Goal: Book appointment/travel/reservation

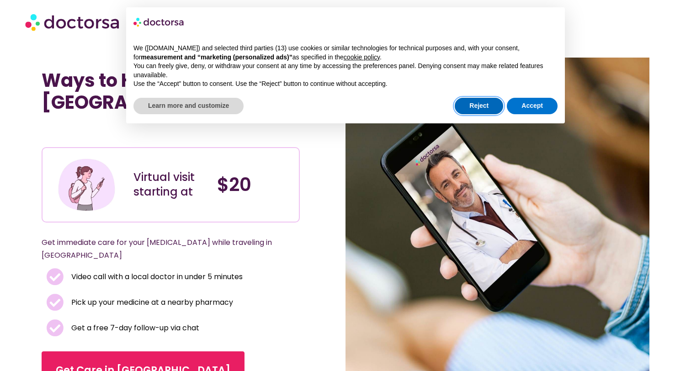
click at [485, 105] on button "Reject" at bounding box center [479, 106] width 48 height 16
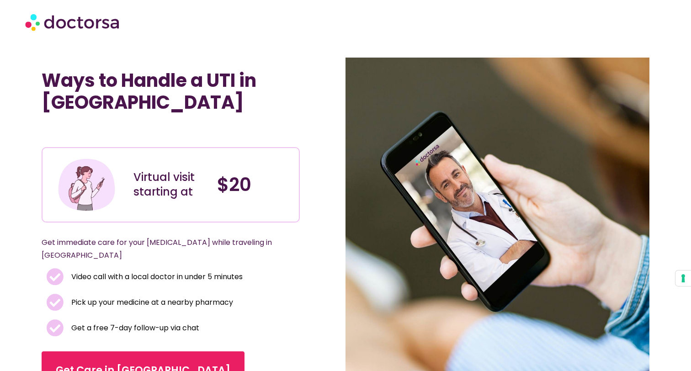
click at [99, 24] on img at bounding box center [73, 21] width 96 height 27
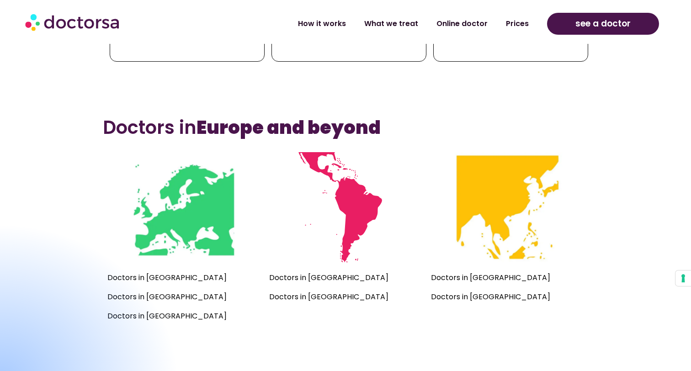
scroll to position [569, 0]
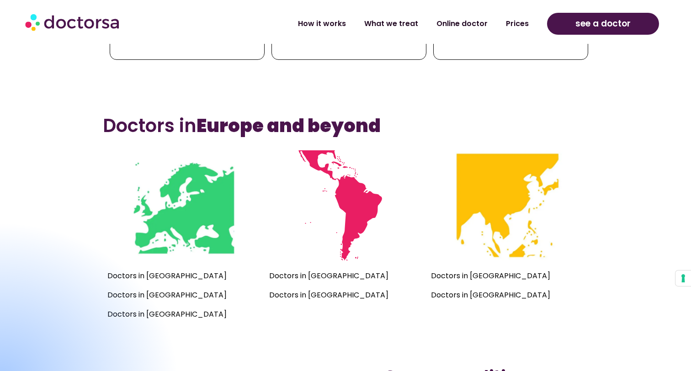
click at [401, 22] on link "What we treat" at bounding box center [391, 20] width 72 height 21
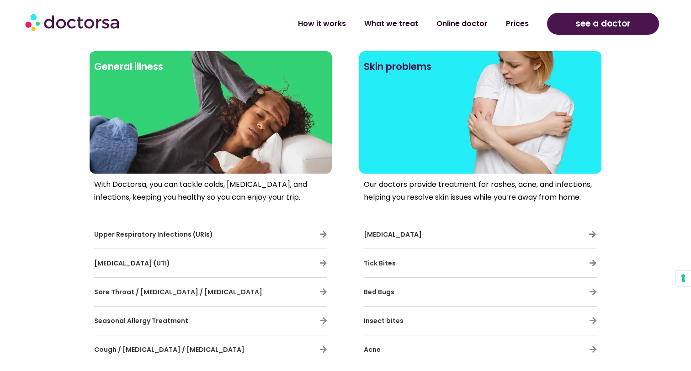
scroll to position [369, 0]
click at [138, 262] on span "Urinary Tract Infection (UTI)" at bounding box center [132, 262] width 76 height 9
click at [280, 264] on div "Urinary Tract Infection (UTI)" at bounding box center [210, 262] width 233 height 19
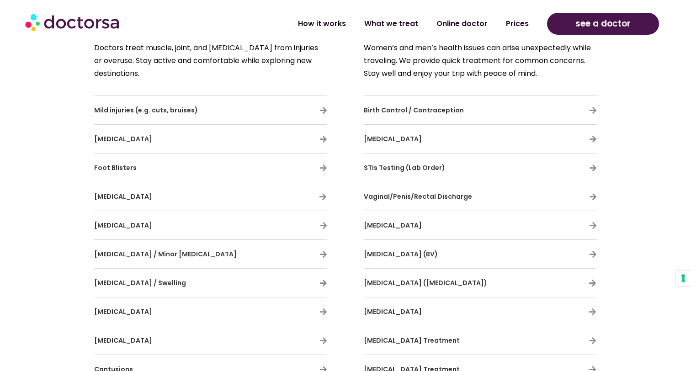
scroll to position [1754, 0]
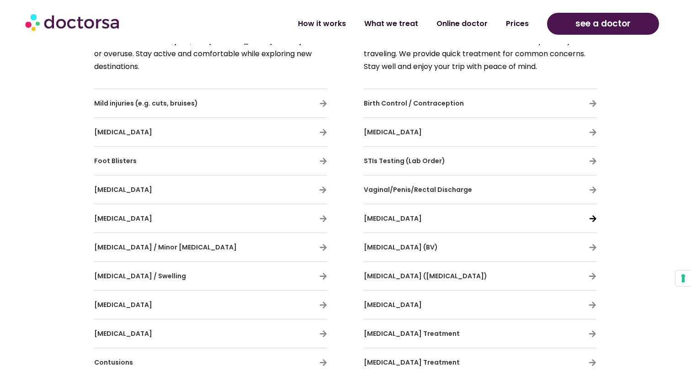
click at [593, 217] on icon at bounding box center [593, 219] width 8 height 8
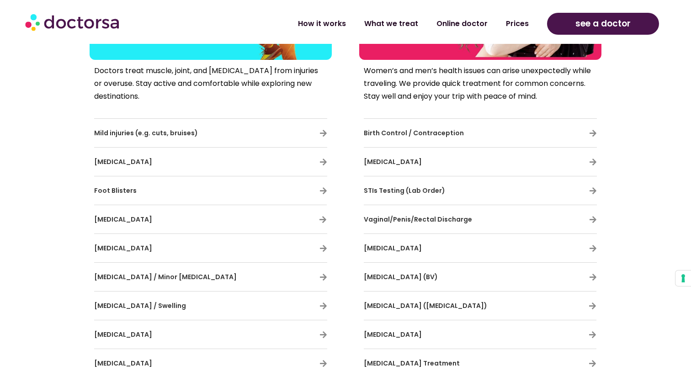
scroll to position [1727, 0]
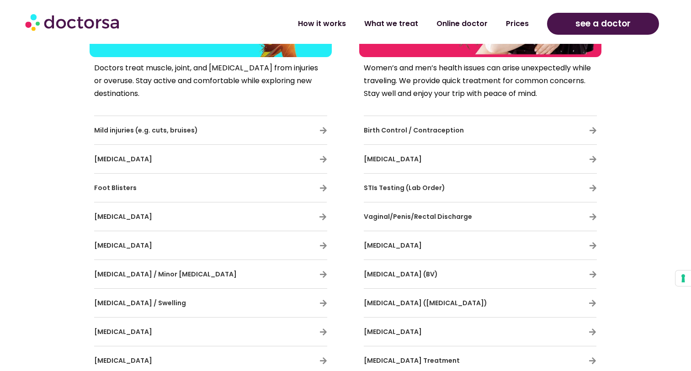
click at [385, 244] on span "Cystitis" at bounding box center [393, 245] width 58 height 9
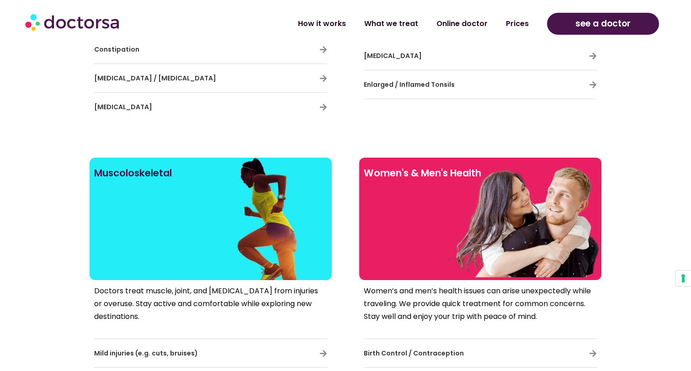
click at [418, 172] on h2 "Women's & Men's Health" at bounding box center [480, 173] width 233 height 22
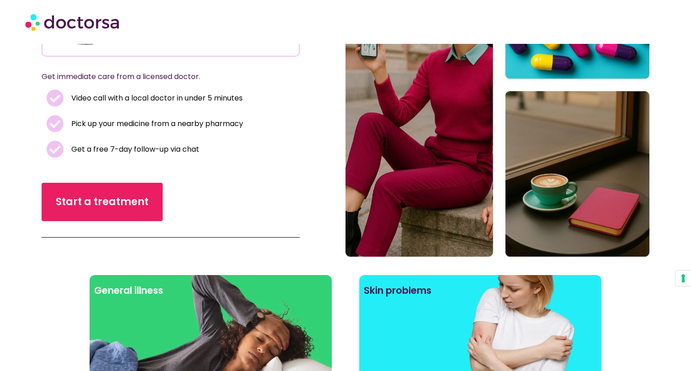
scroll to position [147, 0]
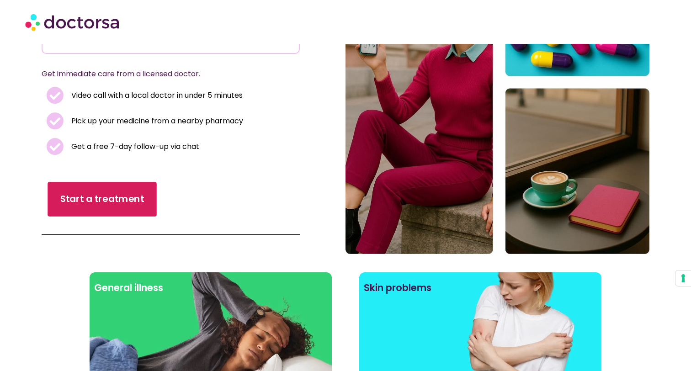
click at [111, 195] on span "Start a treatment" at bounding box center [102, 199] width 84 height 13
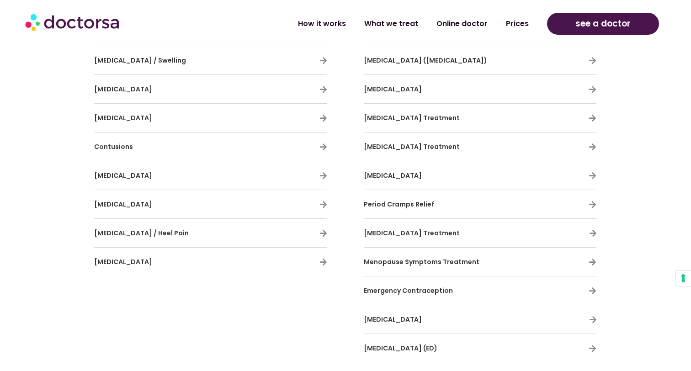
scroll to position [1970, 0]
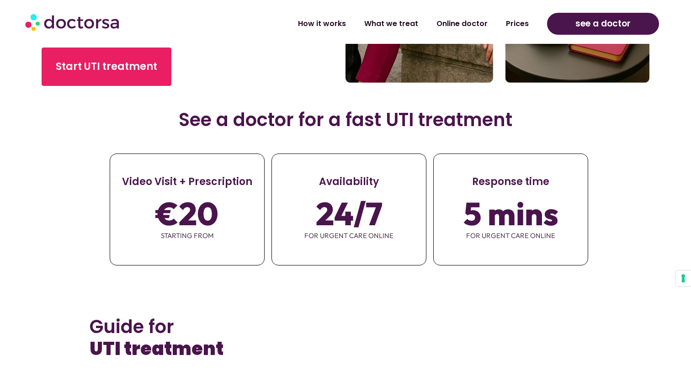
scroll to position [347, 0]
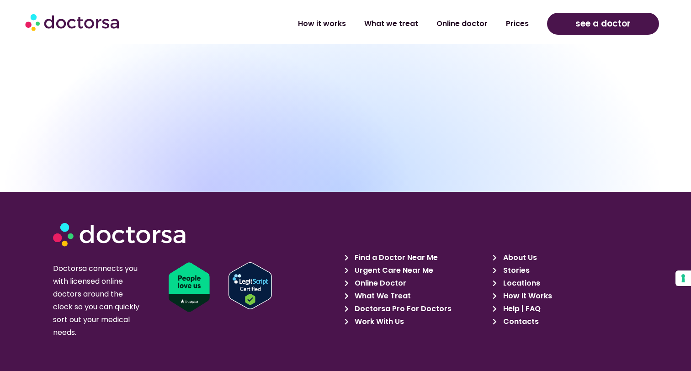
scroll to position [3397, 0]
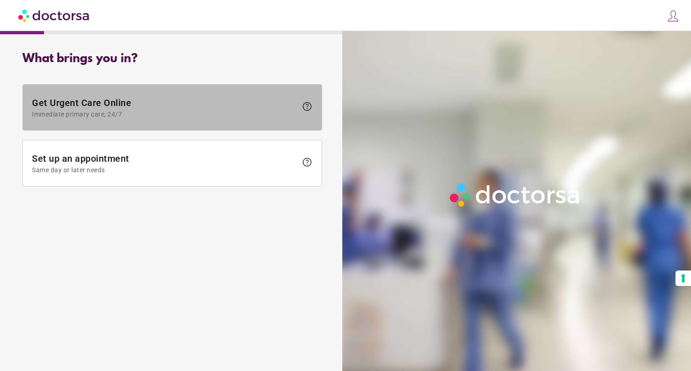
click at [155, 115] on span "Immediate primary care, 24/7" at bounding box center [164, 114] width 265 height 7
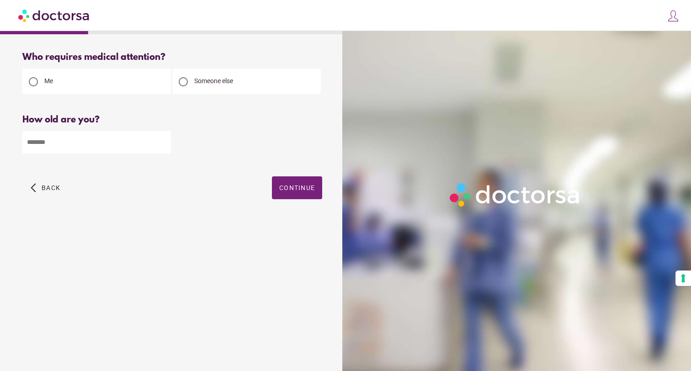
click at [270, 189] on div "arrow_back_ios Back Continue" at bounding box center [172, 194] width 300 height 37
click at [285, 189] on span "Continue" at bounding box center [297, 187] width 36 height 7
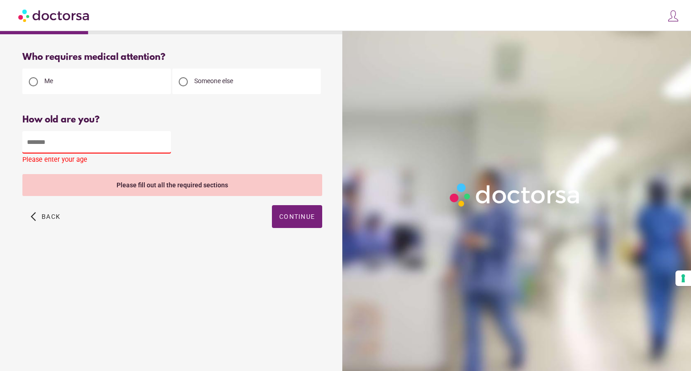
click at [87, 136] on input "number" at bounding box center [96, 142] width 148 height 22
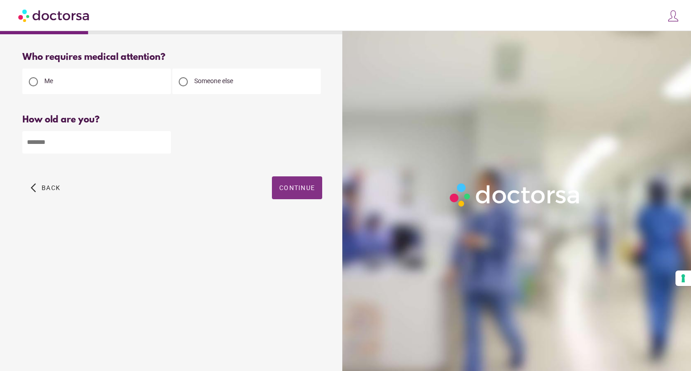
type input "**"
click at [305, 197] on span "button" at bounding box center [297, 187] width 50 height 23
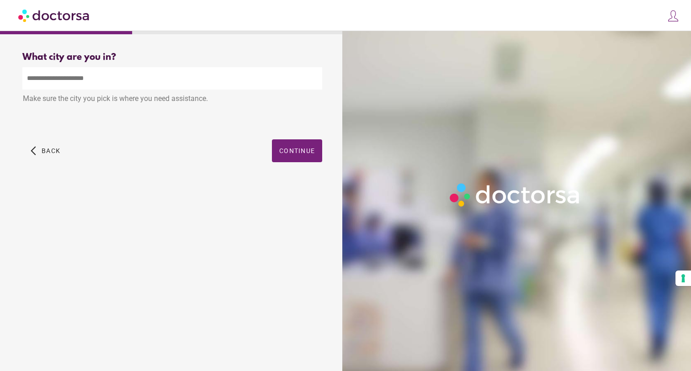
click at [116, 74] on input "text" at bounding box center [172, 78] width 300 height 22
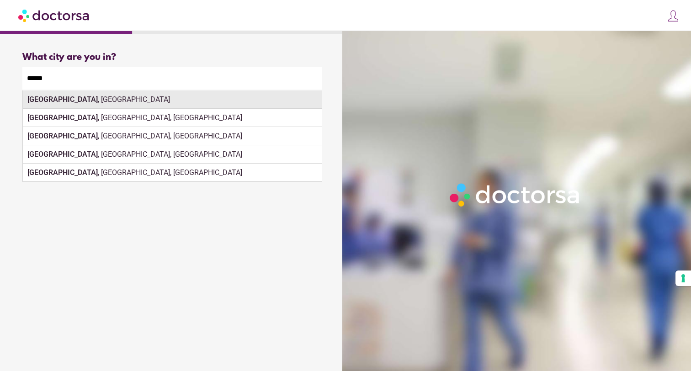
click at [254, 98] on div "Berlin , Germany" at bounding box center [172, 99] width 299 height 18
type input "**********"
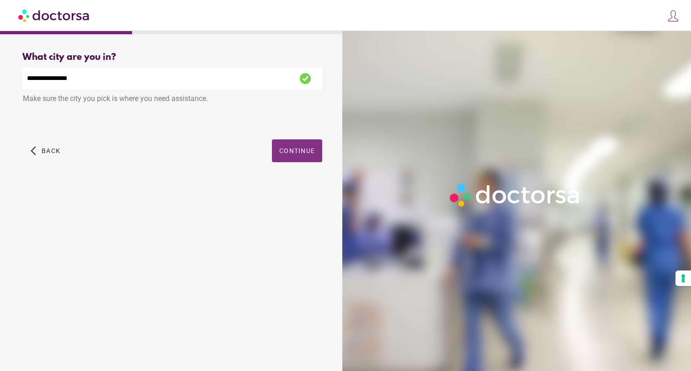
click at [308, 160] on span "button" at bounding box center [297, 150] width 50 height 23
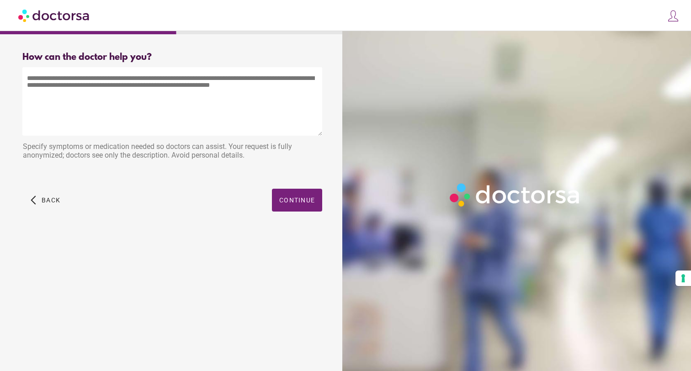
click at [187, 106] on textarea at bounding box center [172, 101] width 300 height 69
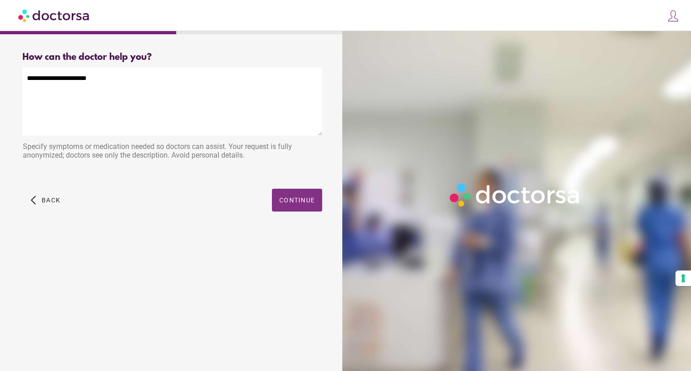
type textarea "**********"
click at [307, 203] on span "Continue" at bounding box center [297, 199] width 36 height 7
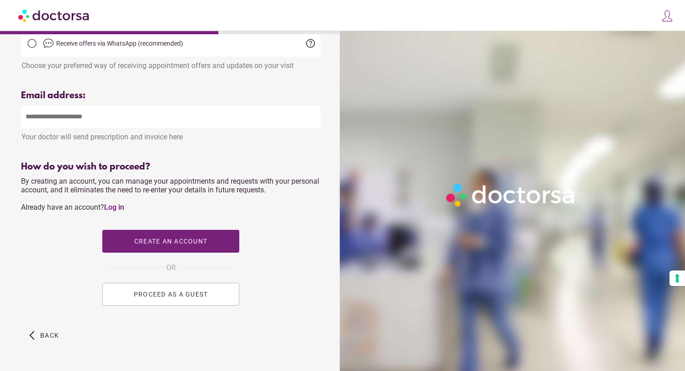
scroll to position [305, 0]
